Goal: Task Accomplishment & Management: Complete application form

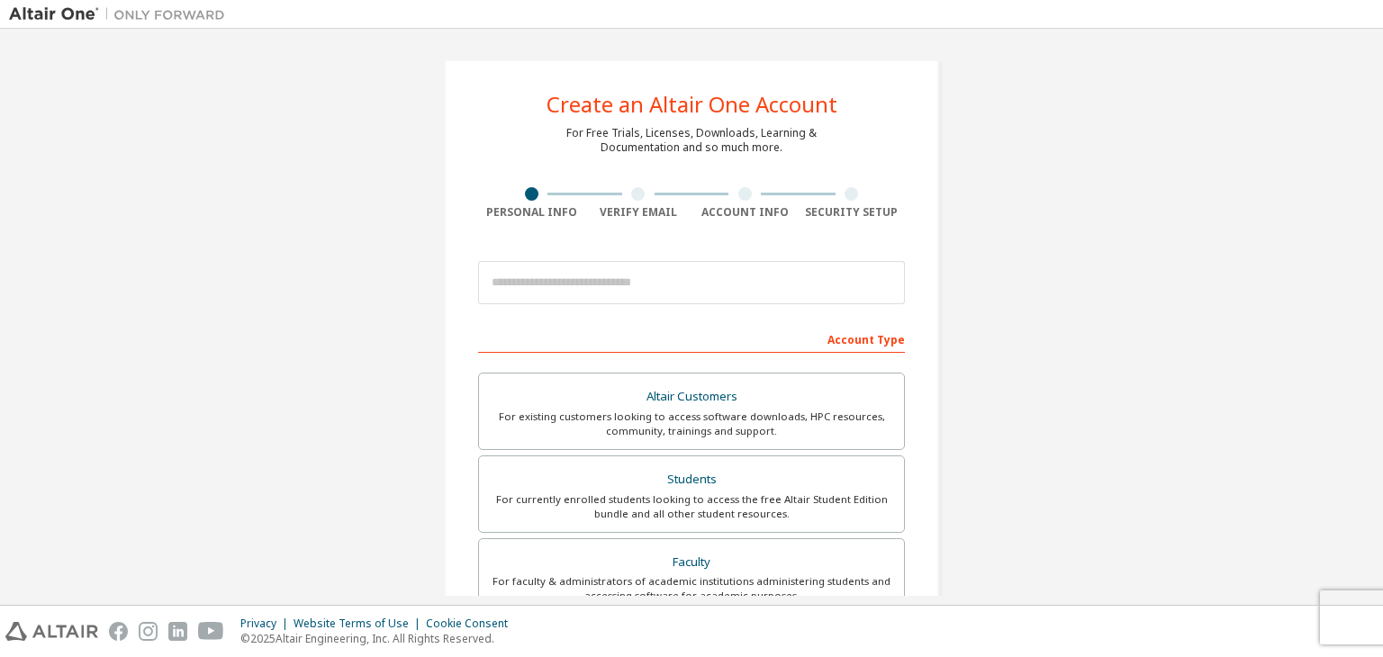
click at [285, 358] on div "Create an Altair One Account For Free Trials, Licenses, Downloads, Learning & D…" at bounding box center [691, 515] width 1365 height 954
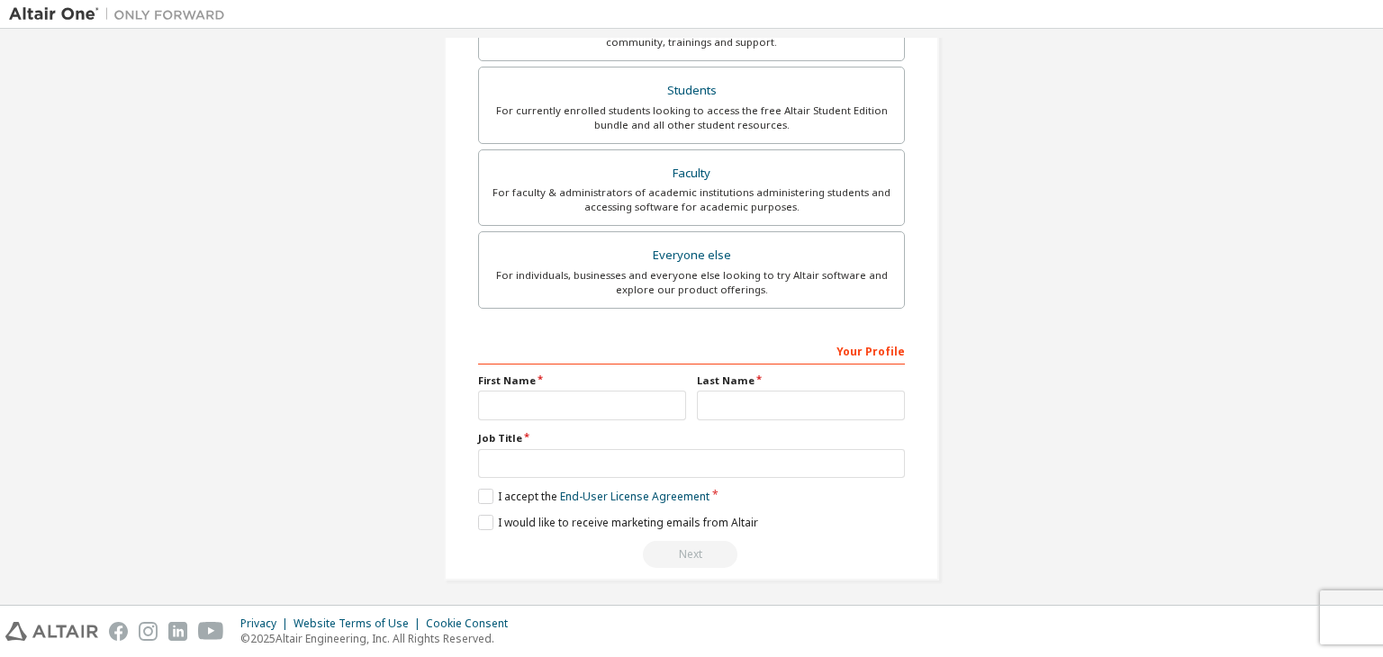
scroll to position [392, 0]
click at [524, 383] on div "First Name" at bounding box center [582, 394] width 219 height 47
click at [524, 388] on input "text" at bounding box center [582, 403] width 208 height 30
type input "******"
click at [762, 395] on input "text" at bounding box center [801, 403] width 208 height 30
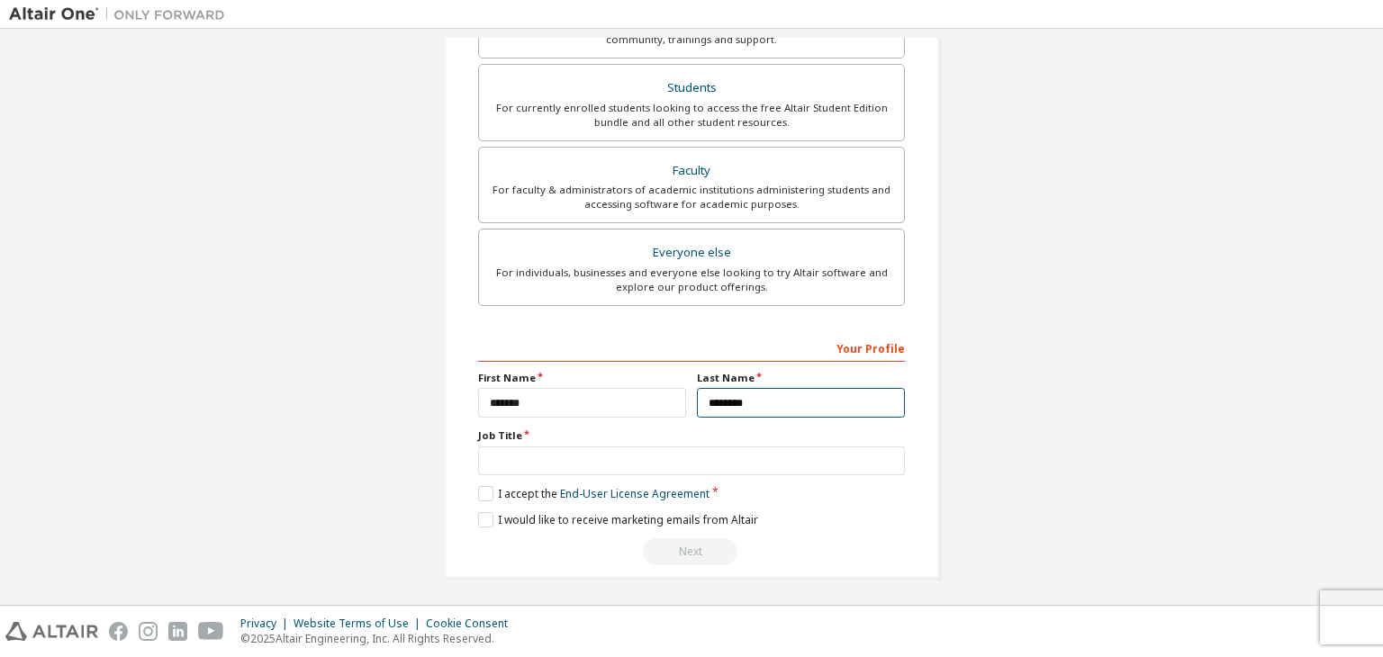
type input "********"
click at [584, 455] on input "text" at bounding box center [691, 462] width 427 height 30
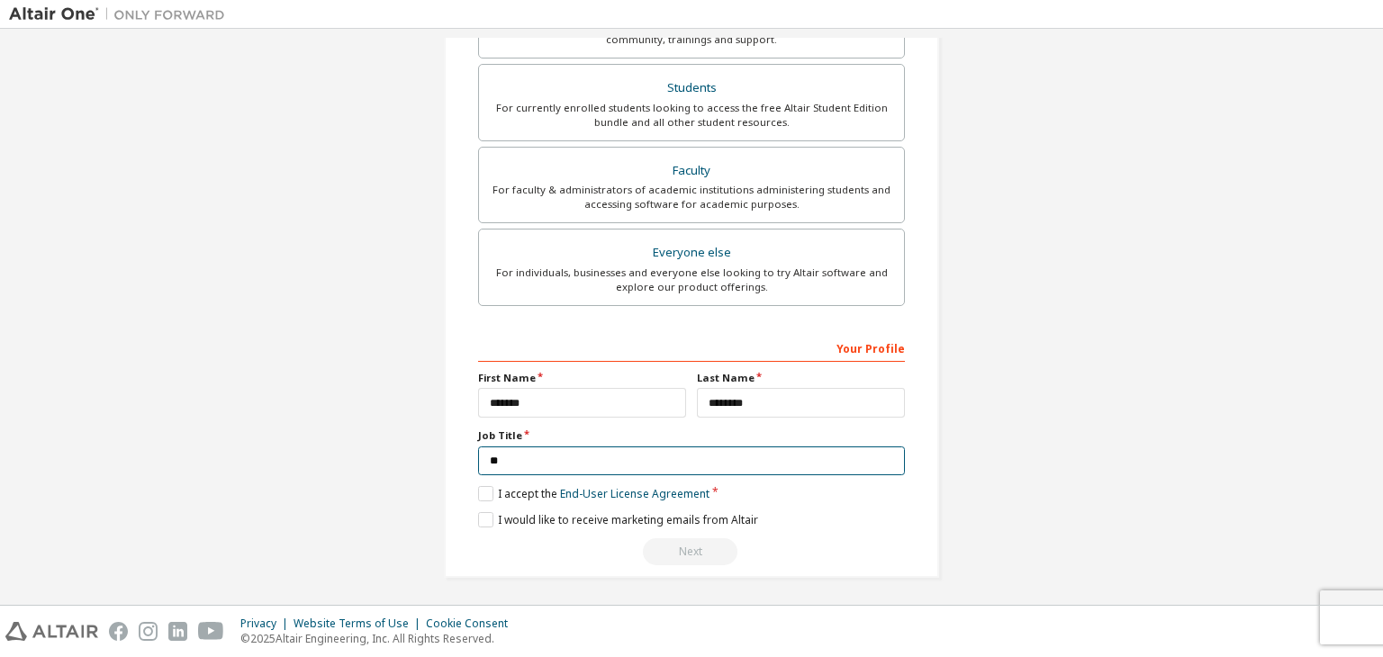
type input "*"
type input "*********"
click at [497, 486] on label "I accept the End-User License Agreement" at bounding box center [593, 493] width 231 height 15
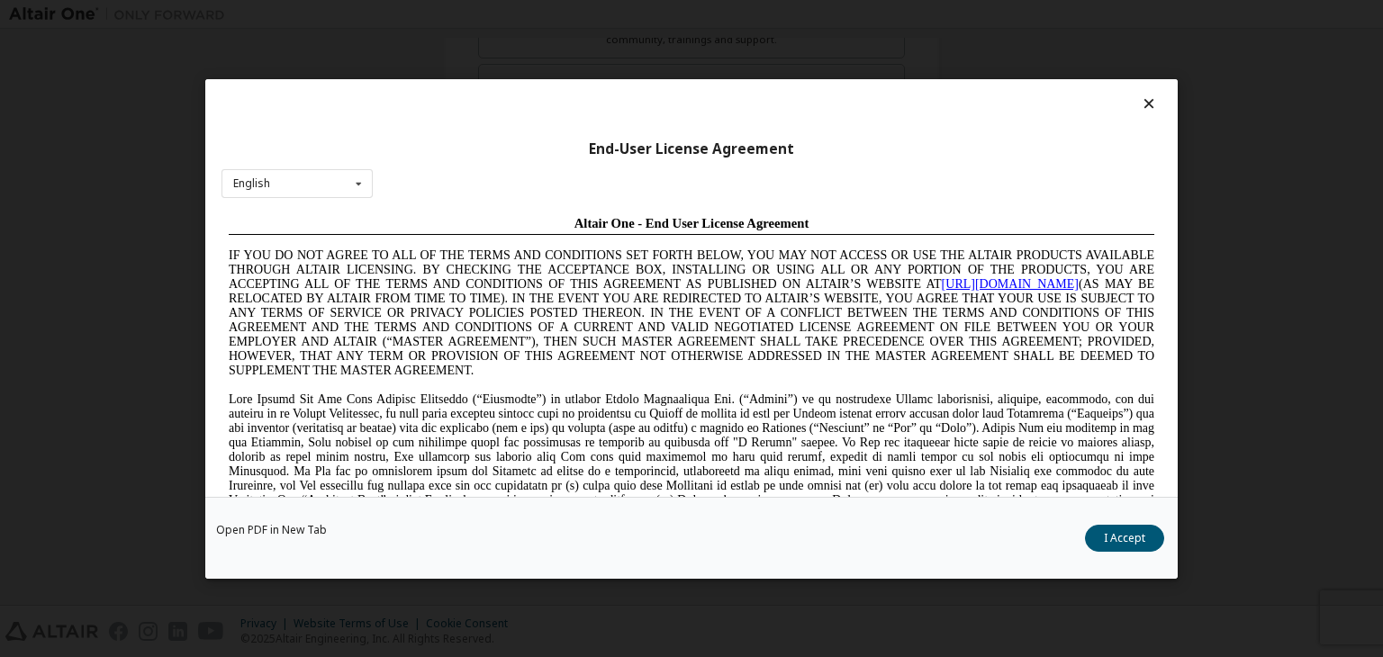
scroll to position [0, 0]
click at [1117, 537] on button "I Accept" at bounding box center [1124, 538] width 79 height 27
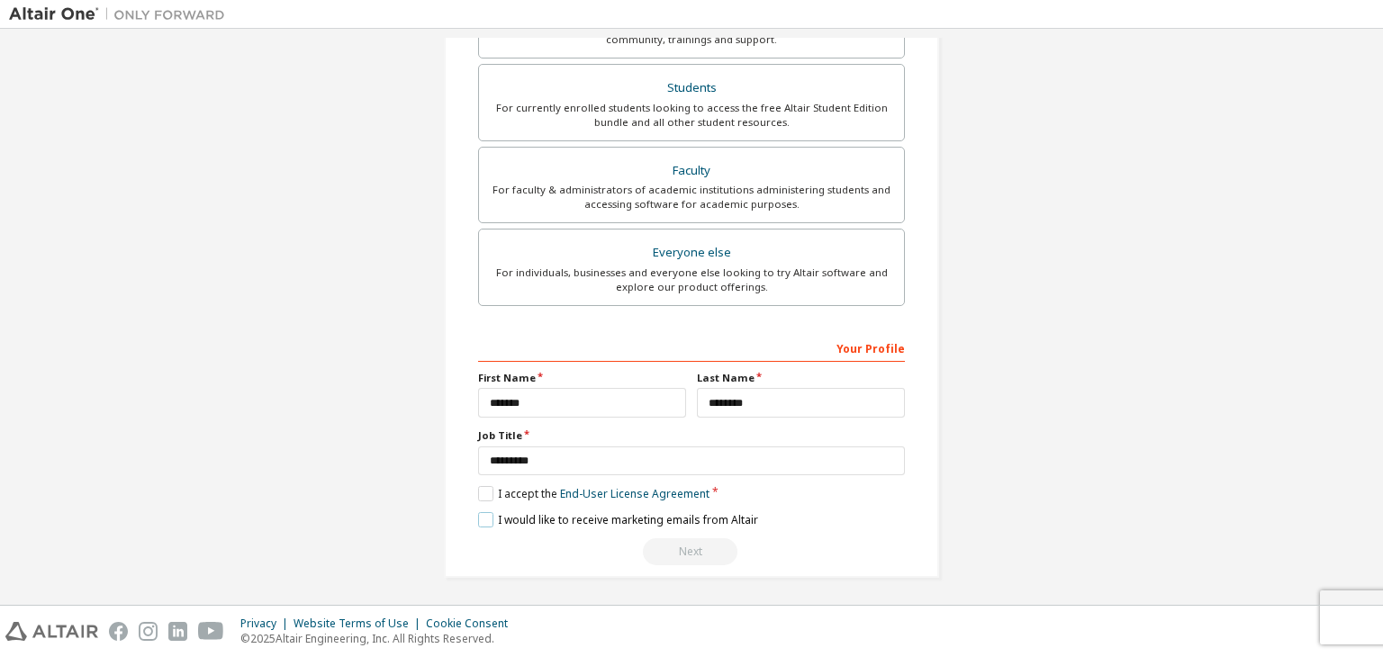
click at [479, 519] on label "I would like to receive marketing emails from Altair" at bounding box center [618, 519] width 280 height 15
click at [695, 538] on div "Next" at bounding box center [691, 551] width 427 height 27
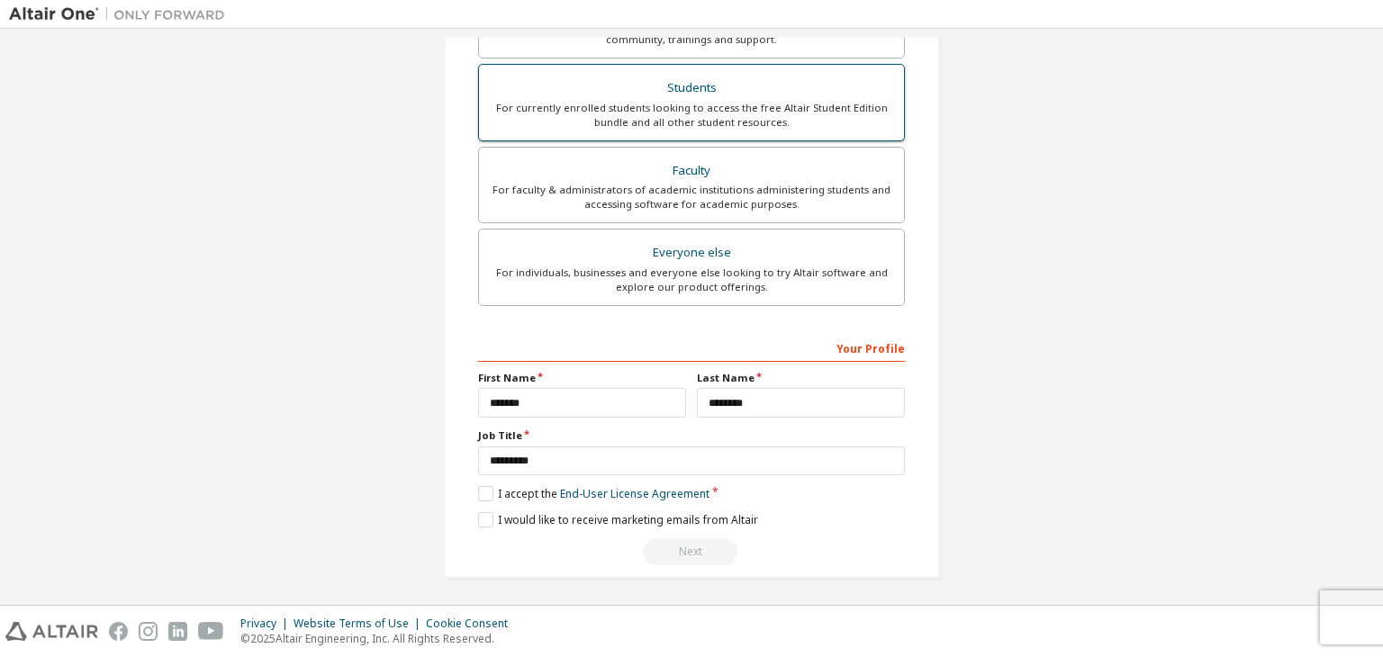
click at [593, 101] on div "For currently enrolled students looking to access the free Altair Student Editi…" at bounding box center [691, 115] width 403 height 29
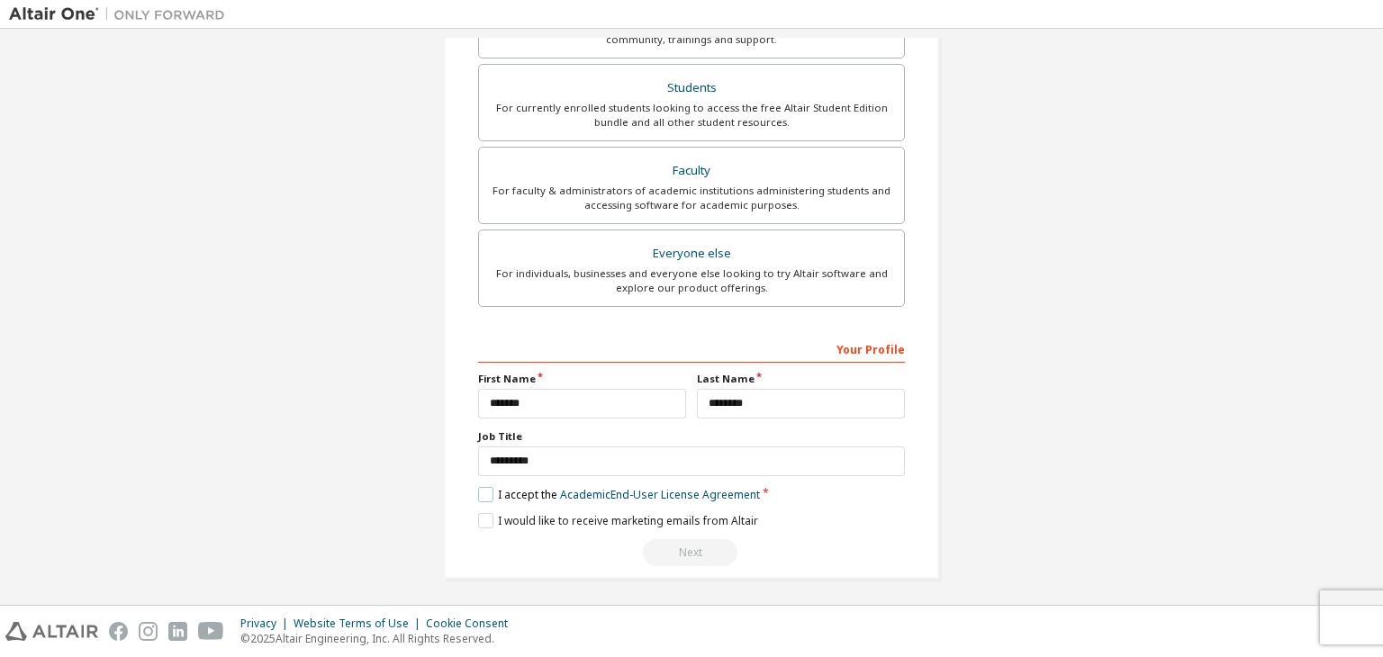
click at [486, 489] on label "I accept the Academic End-User License Agreement" at bounding box center [619, 494] width 282 height 15
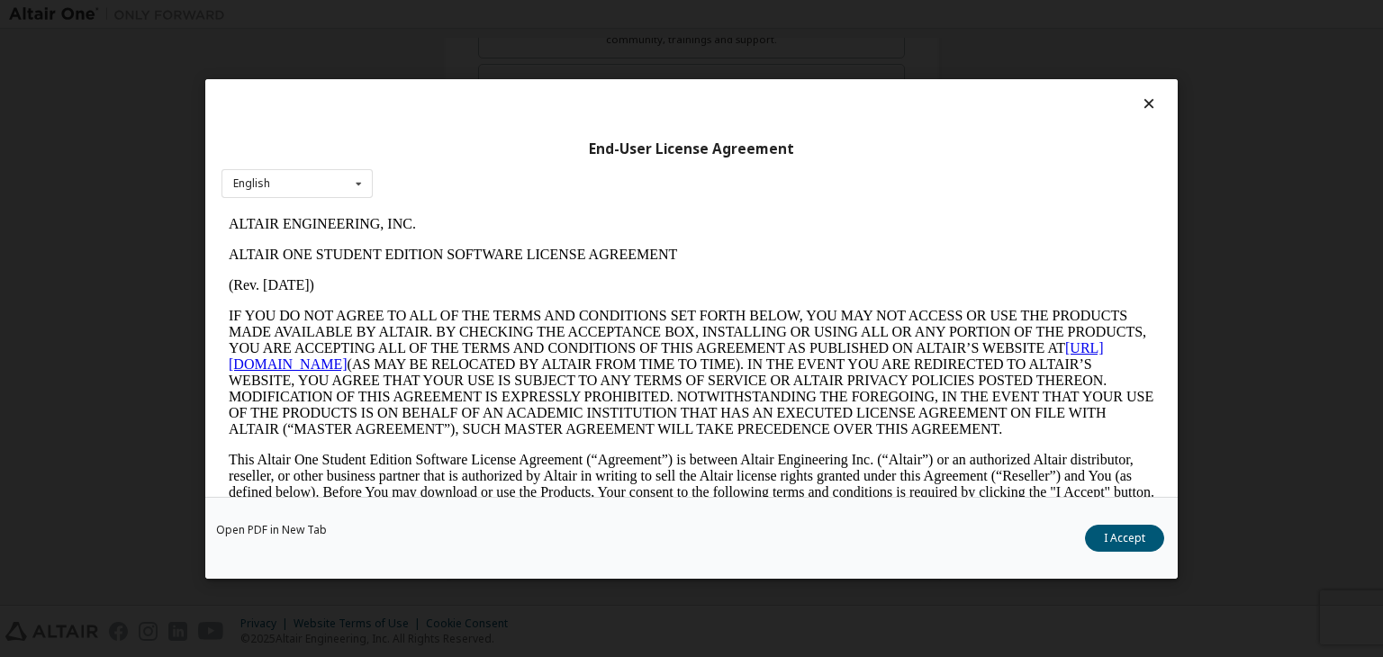
scroll to position [0, 0]
click at [1117, 539] on button "I Accept" at bounding box center [1124, 538] width 79 height 27
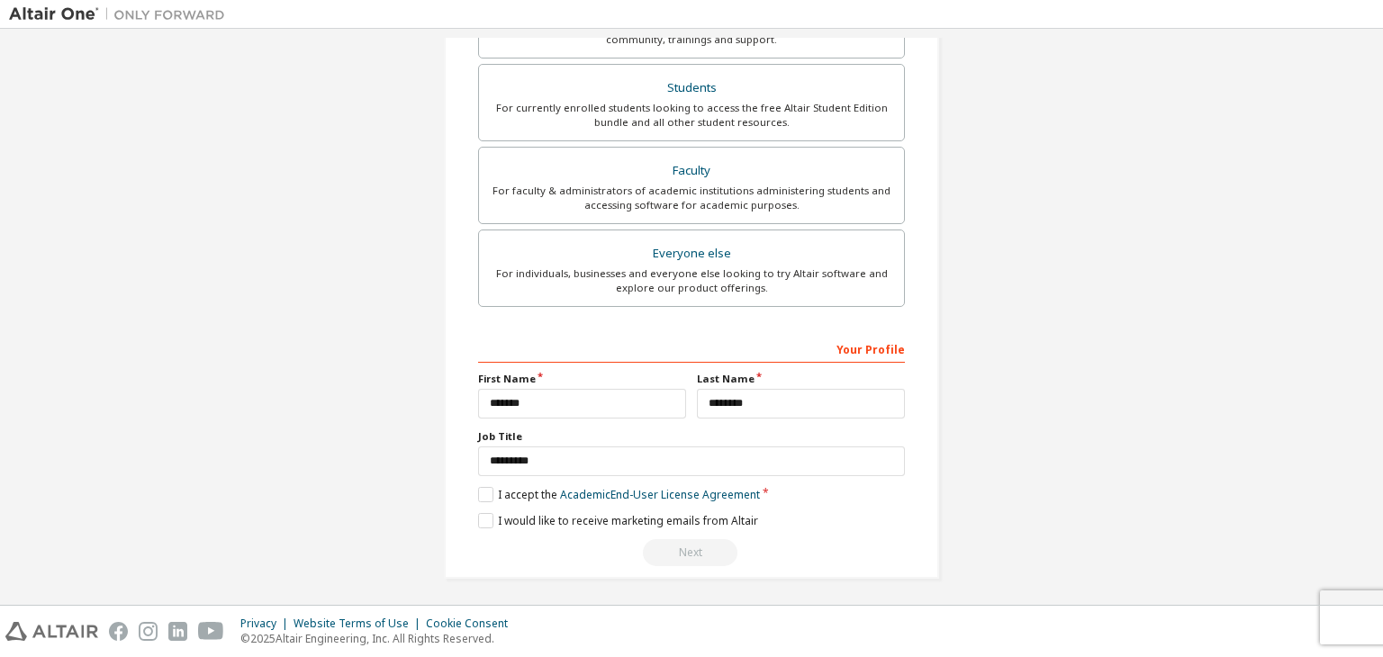
click at [267, 442] on div "Create an Altair One Account For Free Trials, Licenses, Downloads, Learning & D…" at bounding box center [691, 100] width 1365 height 1000
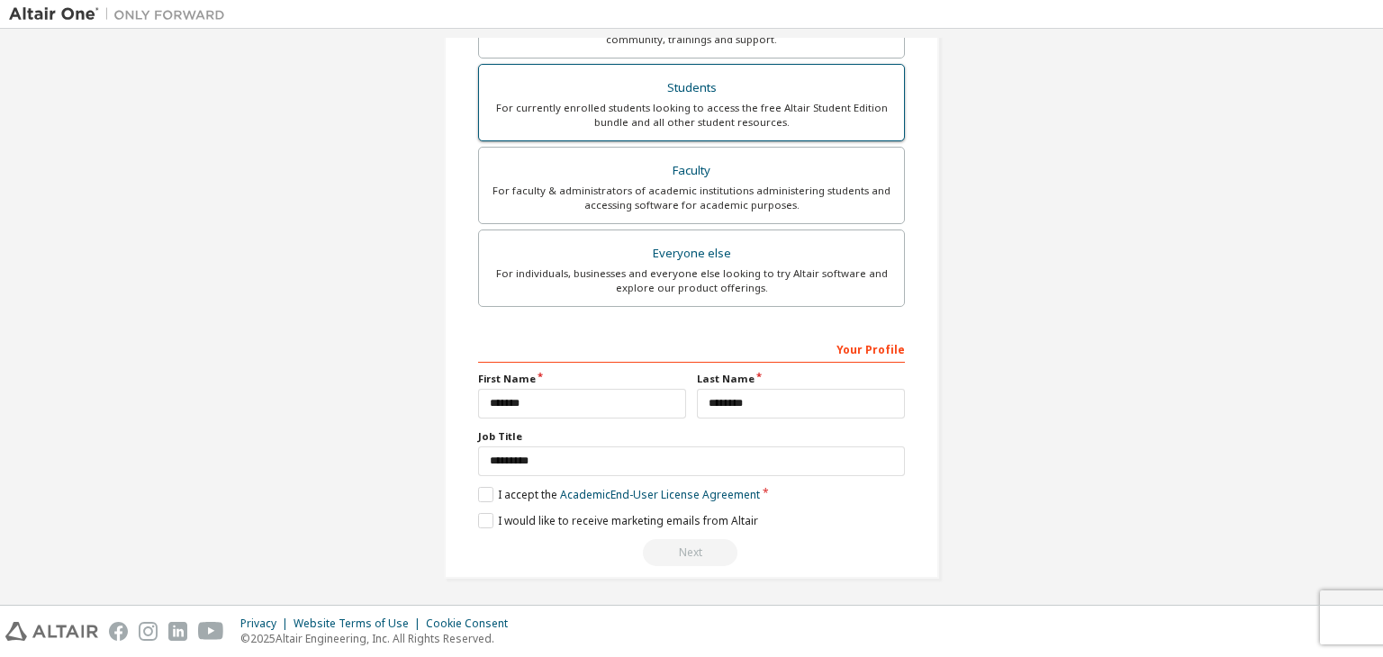
click at [674, 102] on div "For currently enrolled students looking to access the free Altair Student Editi…" at bounding box center [691, 115] width 403 height 29
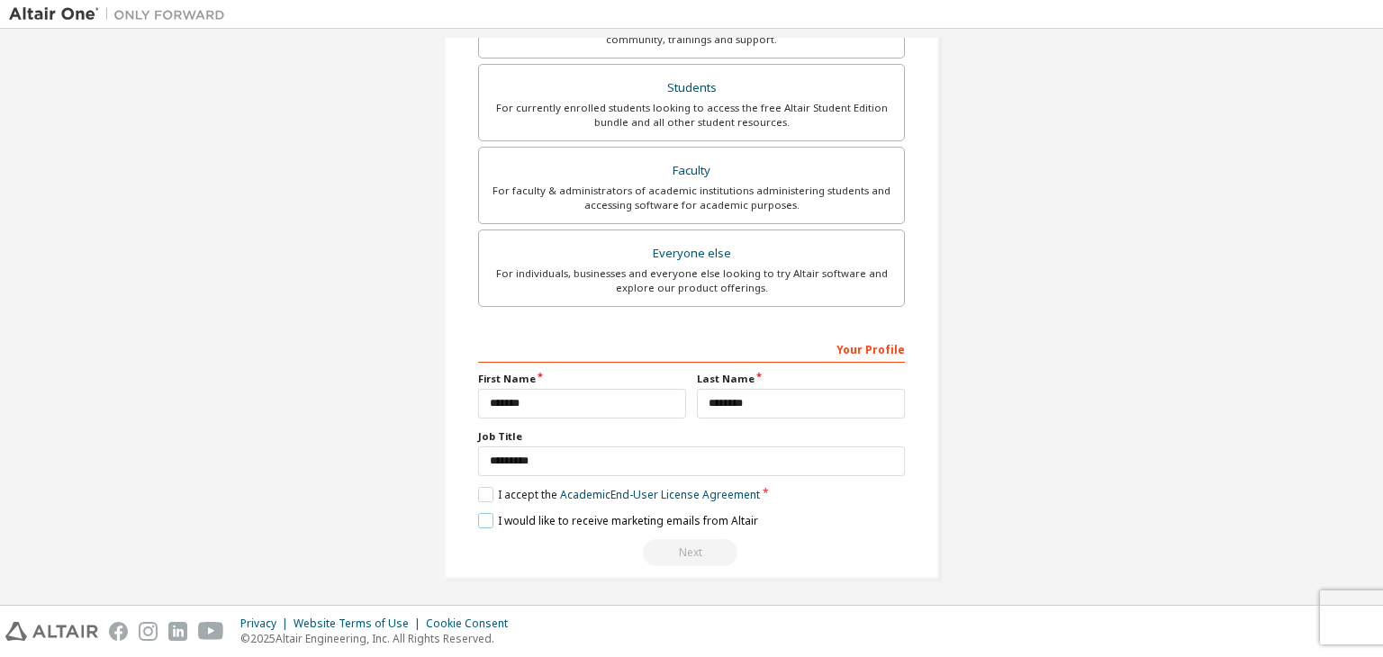
click at [480, 515] on label "I would like to receive marketing emails from Altair" at bounding box center [618, 520] width 280 height 15
click at [479, 487] on label "I accept the Academic End-User License Agreement" at bounding box center [619, 494] width 282 height 15
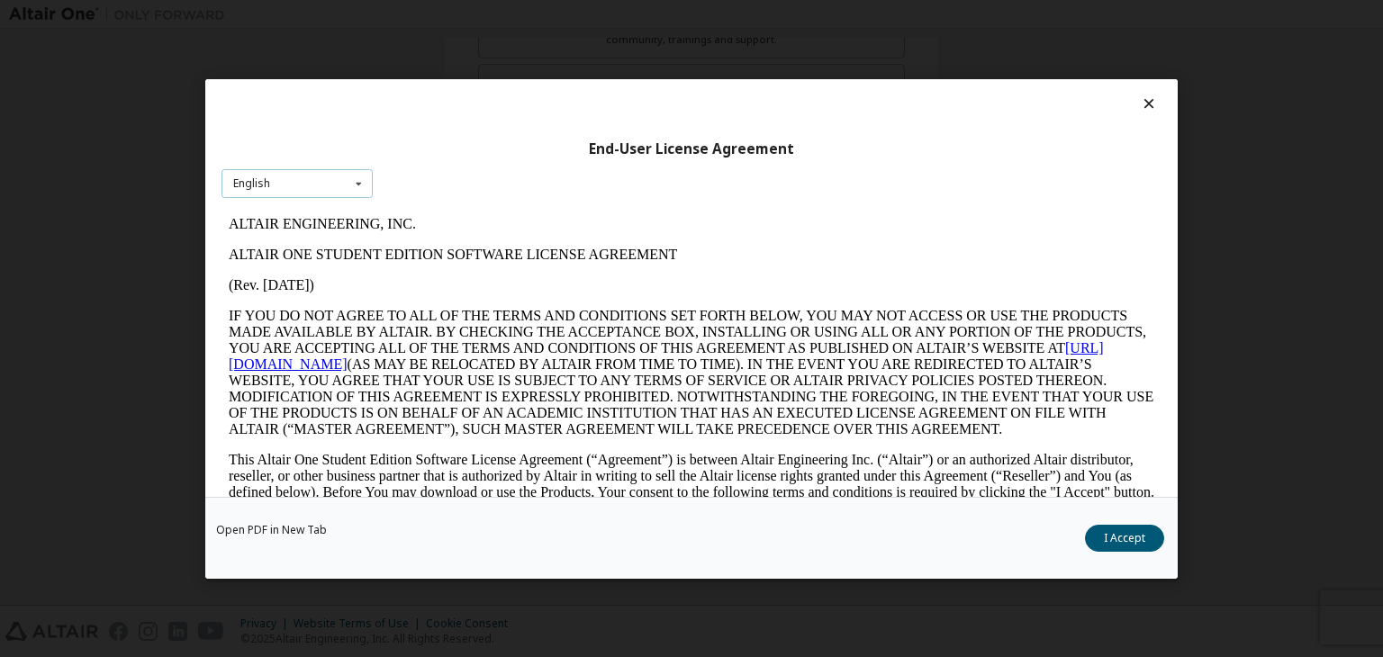
click at [289, 193] on div "English English" at bounding box center [297, 183] width 151 height 30
click at [1135, 534] on button "I Accept" at bounding box center [1124, 538] width 79 height 27
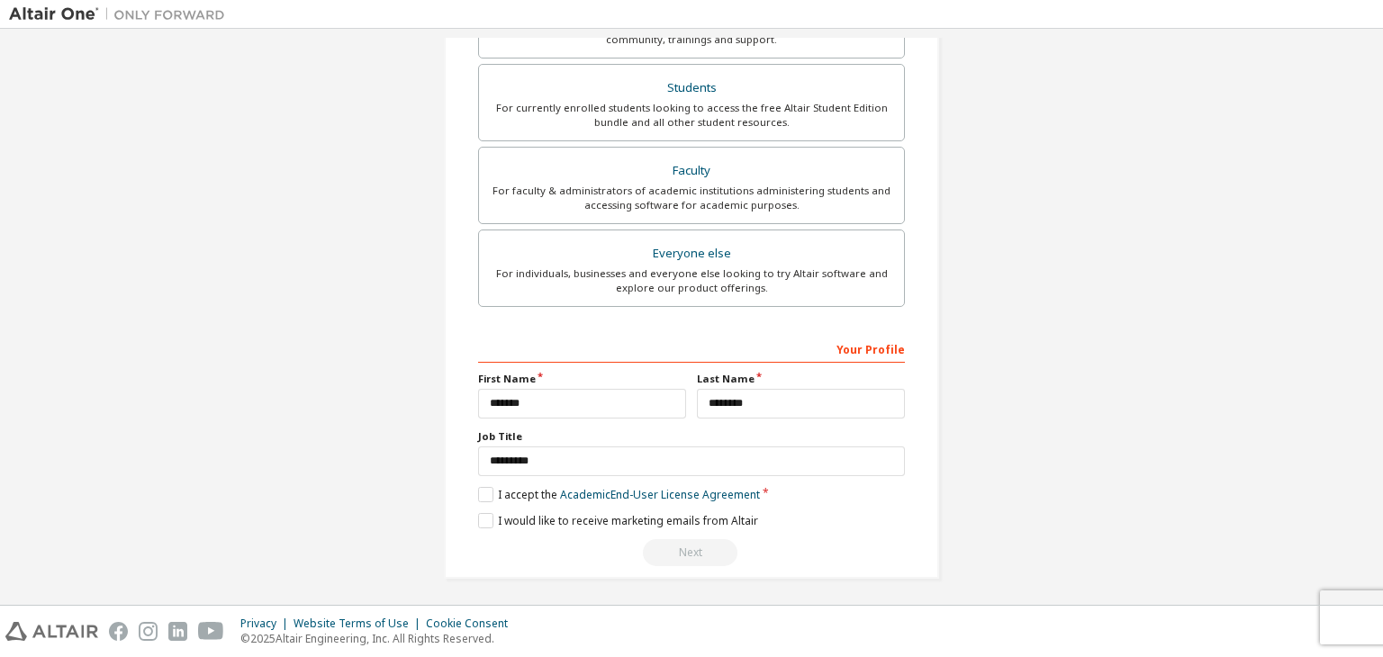
click at [1264, 294] on div "Create an Altair One Account For Free Trials, Licenses, Downloads, Learning & D…" at bounding box center [691, 100] width 1365 height 1000
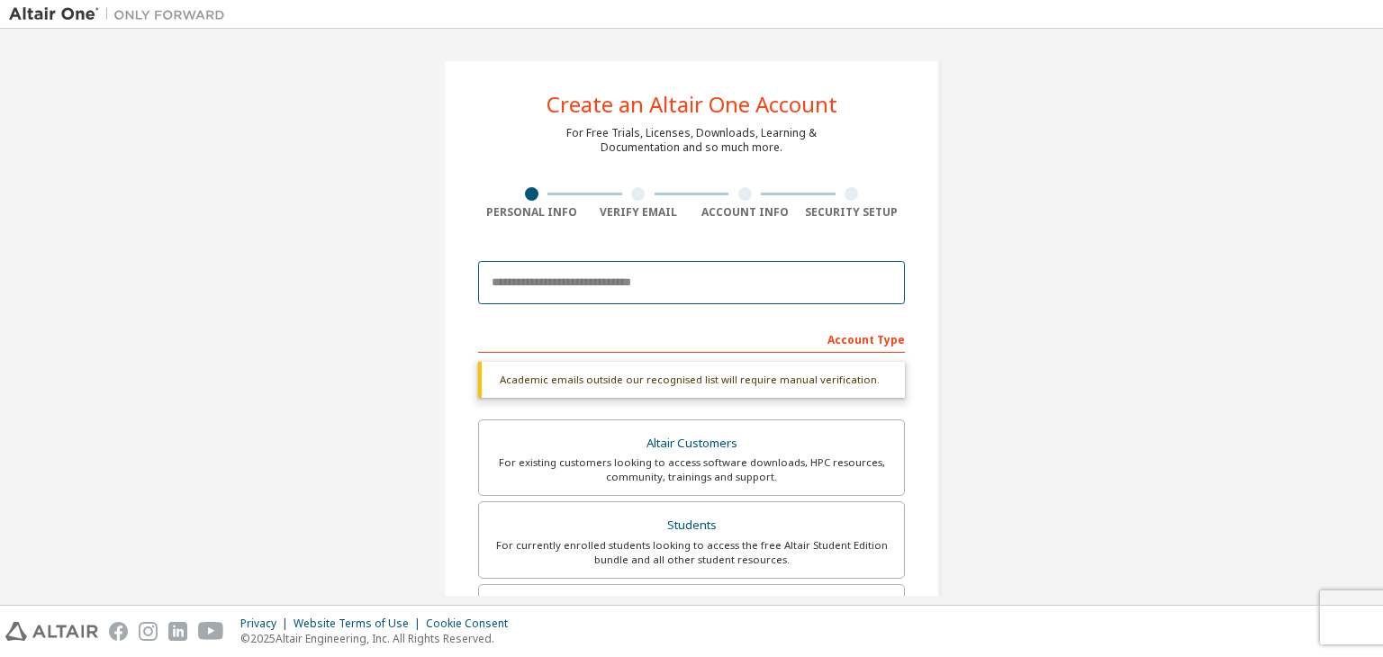
click at [524, 288] on input "email" at bounding box center [691, 282] width 427 height 43
type input "*"
paste input "**********"
type input "**********"
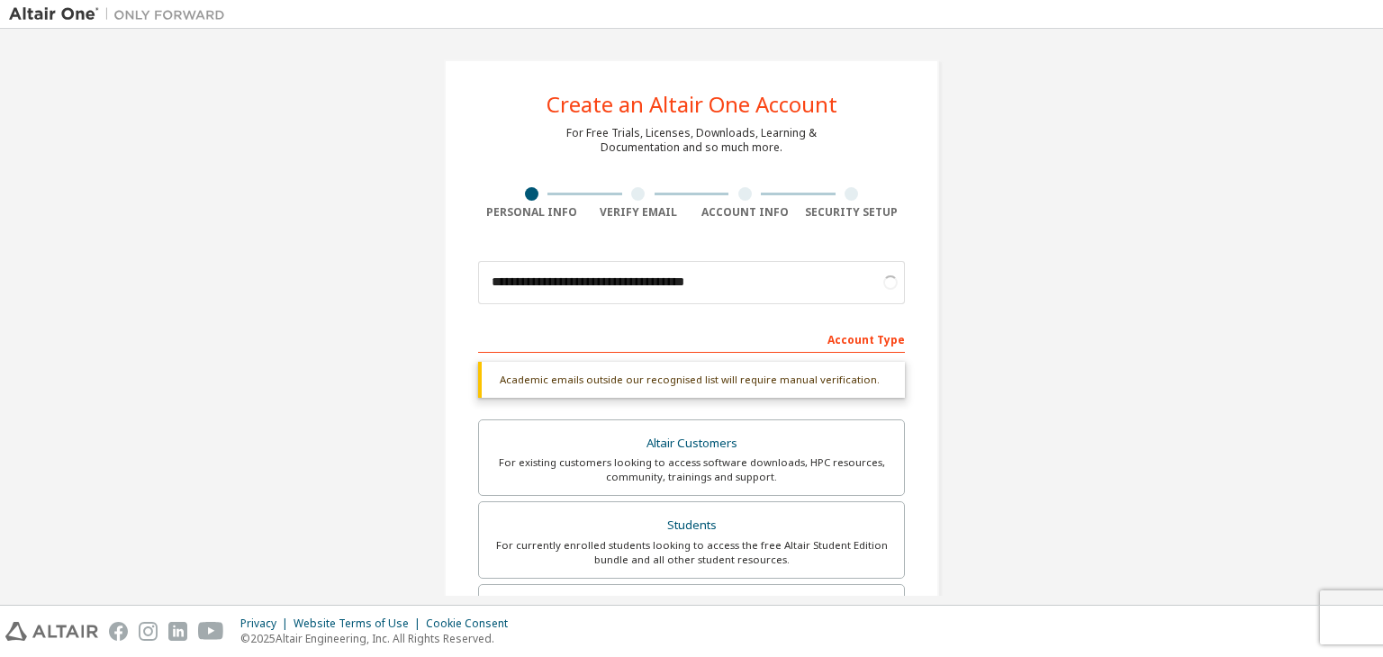
click at [228, 420] on div "**********" at bounding box center [691, 538] width 1365 height 1000
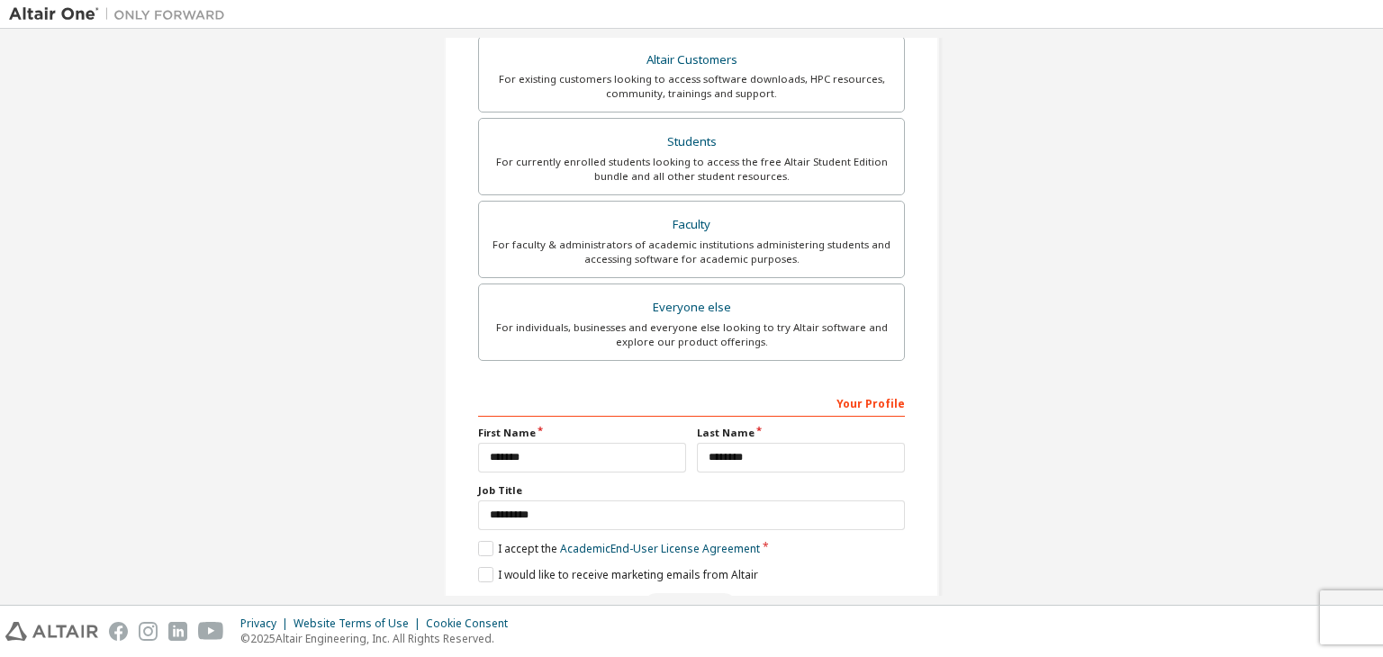
scroll to position [439, 0]
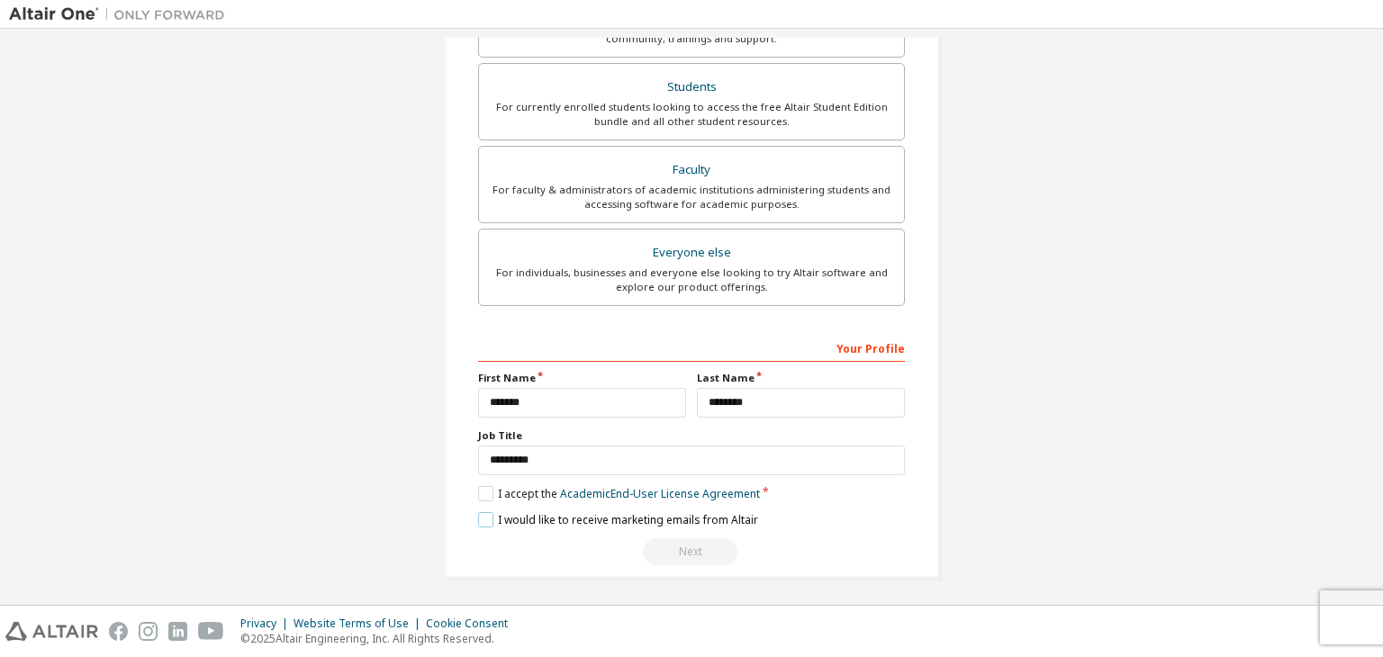
click at [484, 516] on label "I would like to receive marketing emails from Altair" at bounding box center [618, 519] width 280 height 15
click at [692, 555] on button "Next" at bounding box center [690, 551] width 95 height 27
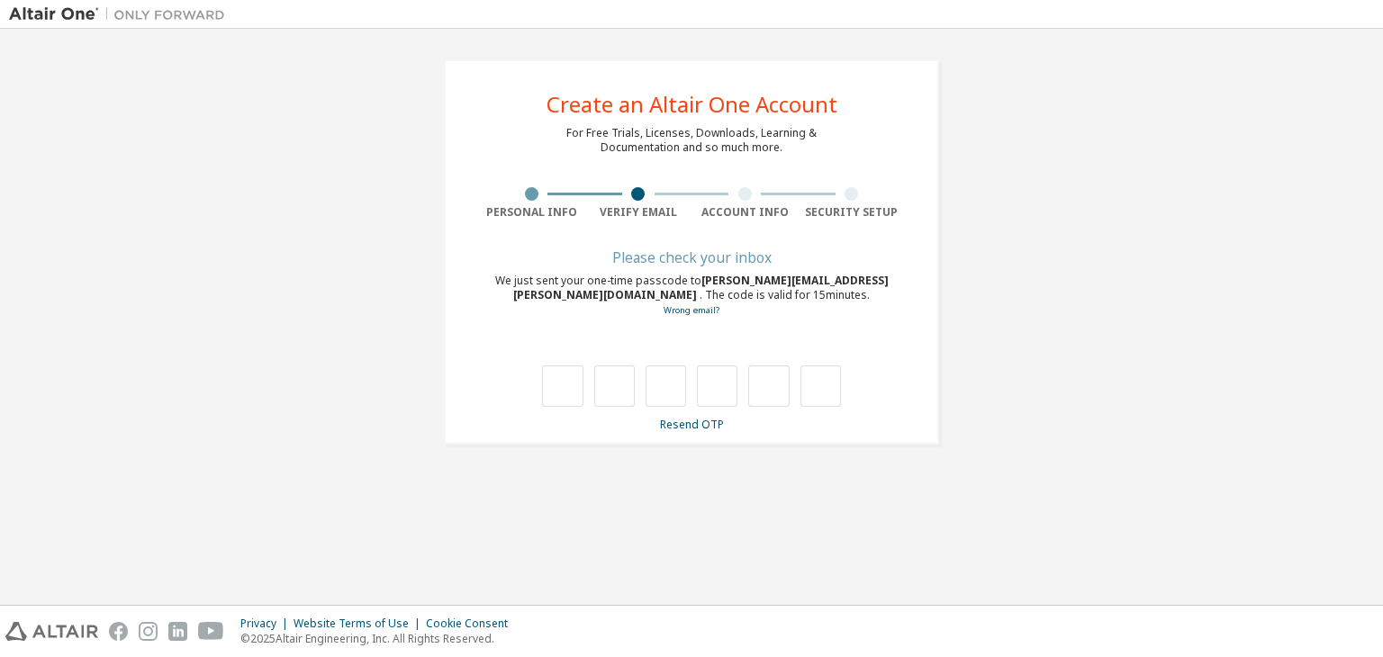
scroll to position [0, 0]
type input "*"
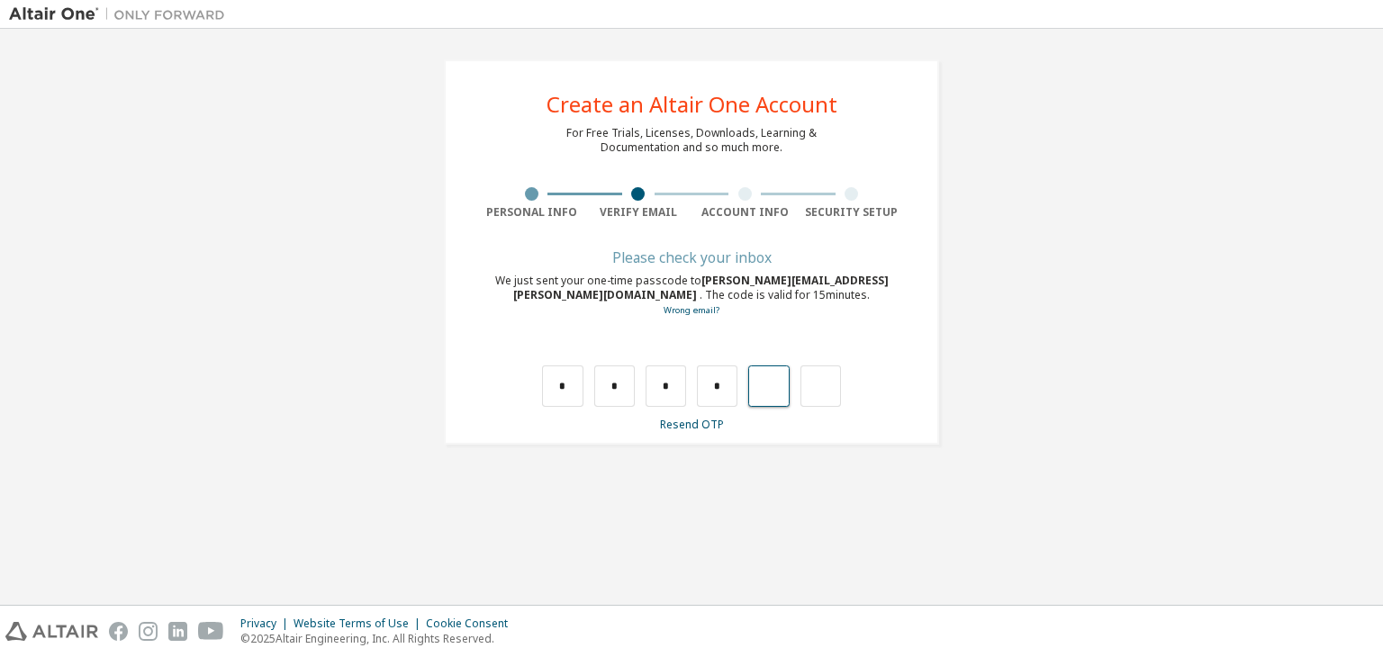
type input "*"
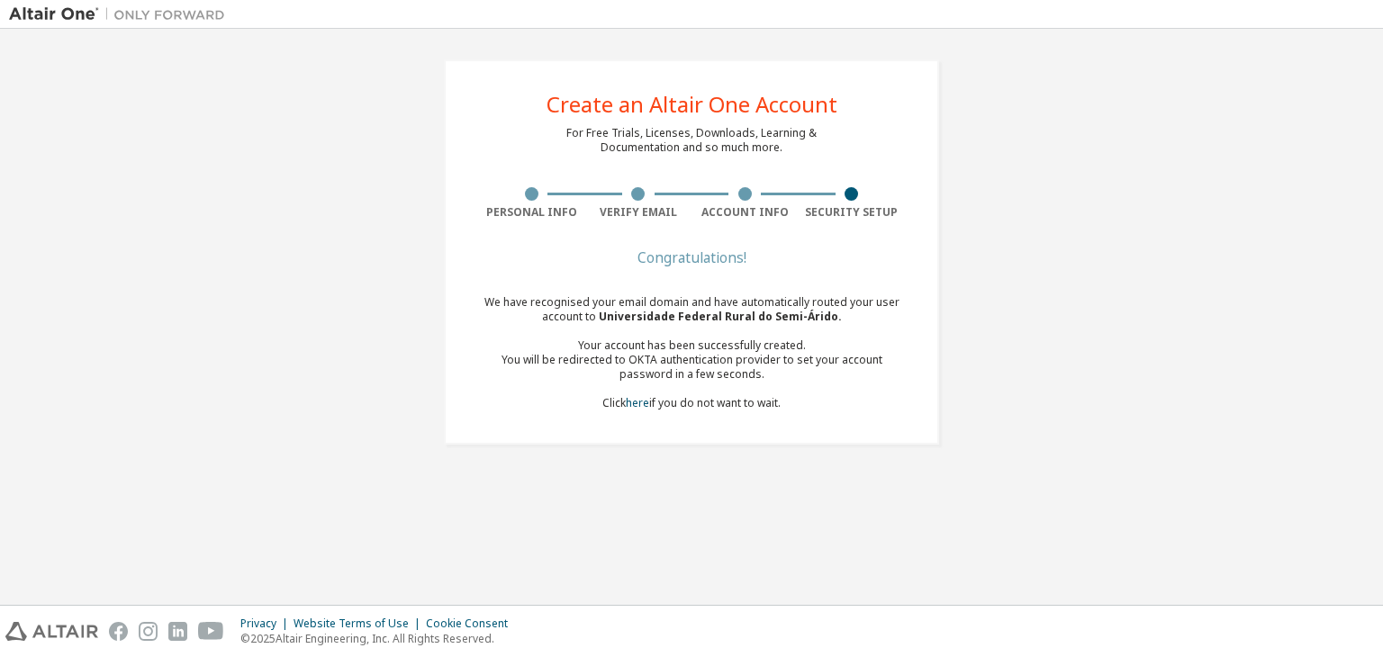
click at [805, 405] on div "We have recognised your email domain and have automatically routed your user ac…" at bounding box center [691, 352] width 427 height 115
click at [673, 412] on div "Congratulations! We have recognised your email domain and have automatically ro…" at bounding box center [691, 342] width 427 height 180
